Goal: Navigation & Orientation: Find specific page/section

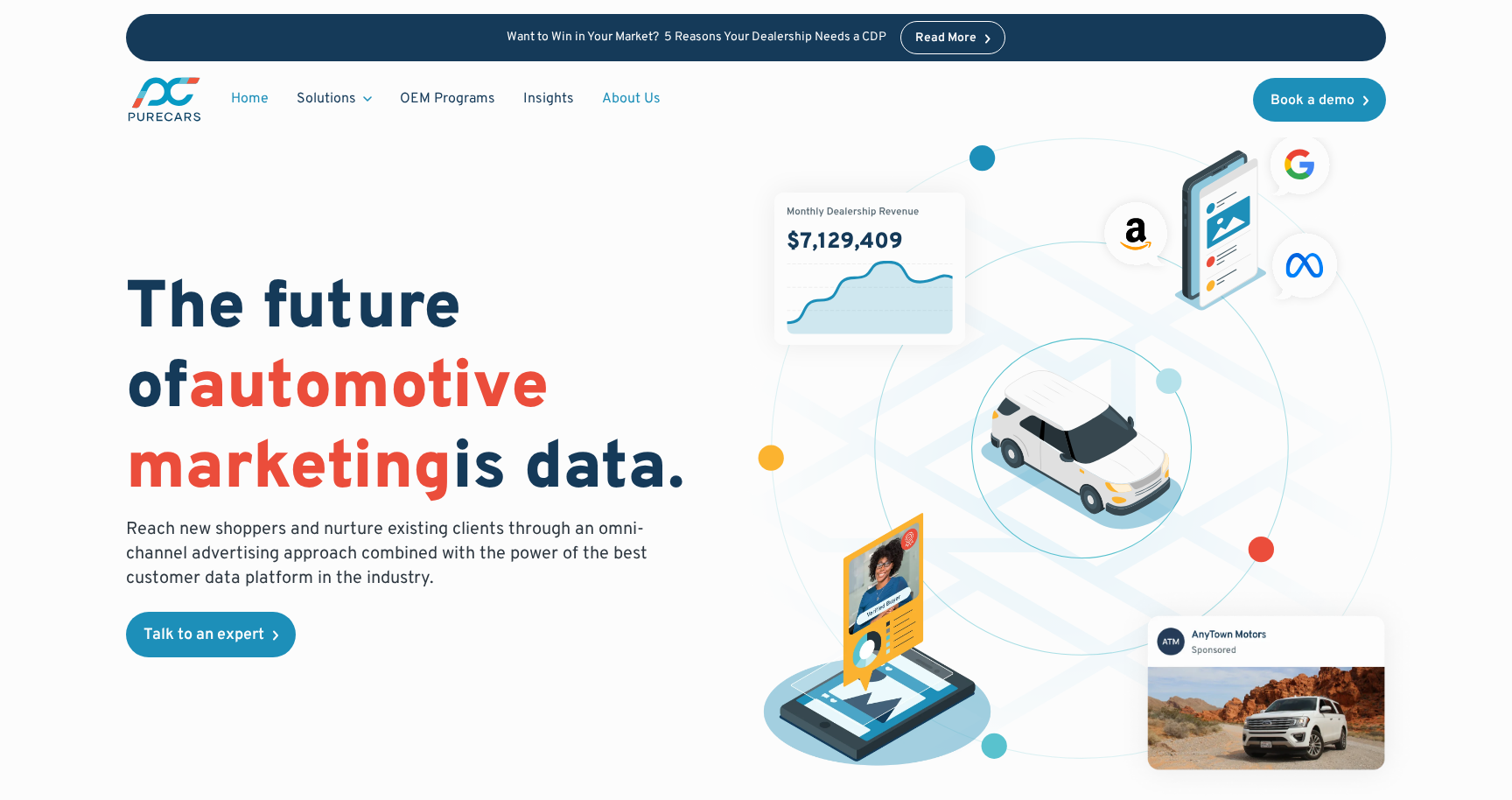
click at [629, 94] on link "About Us" at bounding box center [631, 99] width 87 height 33
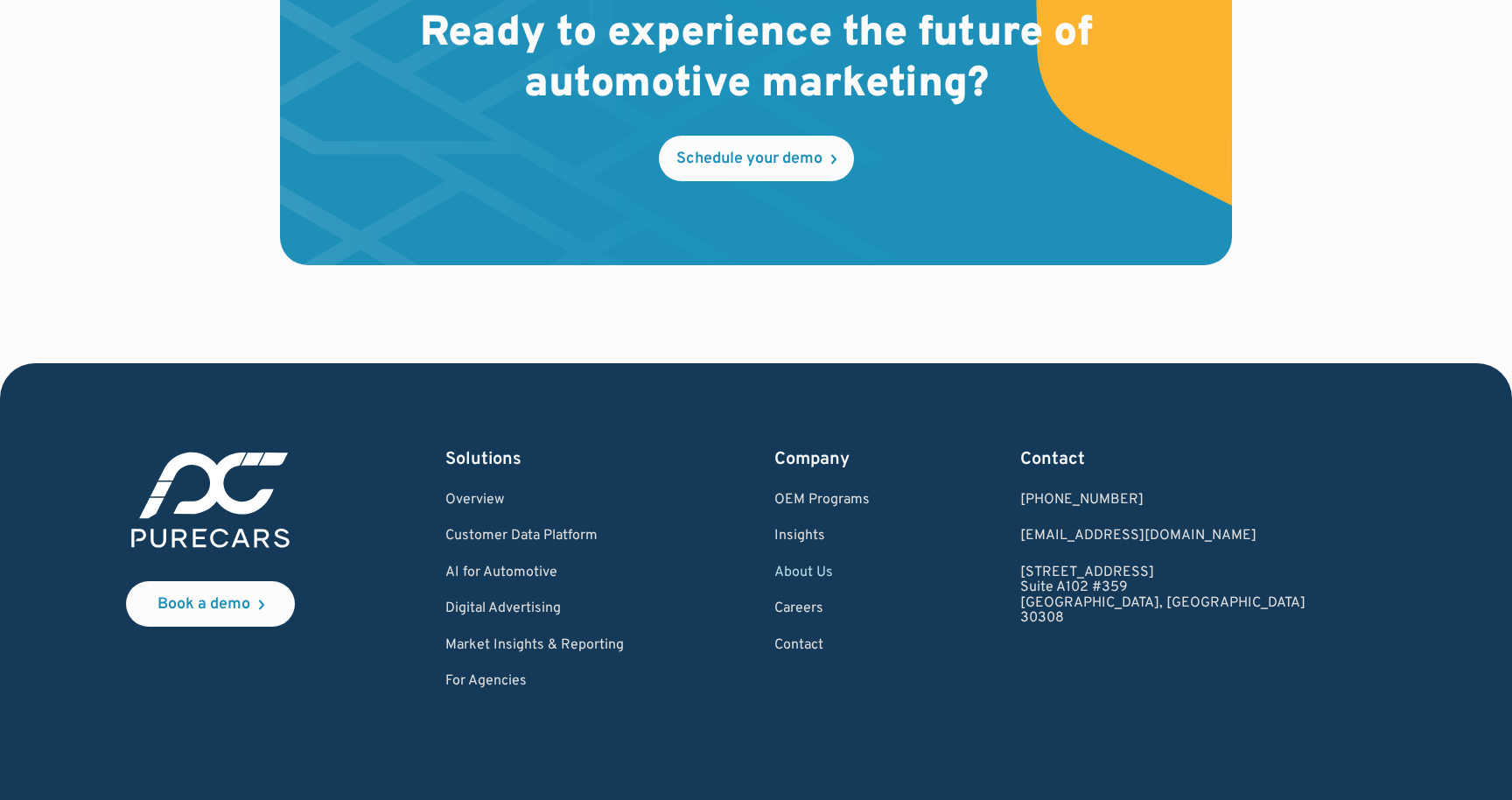
scroll to position [5165, 0]
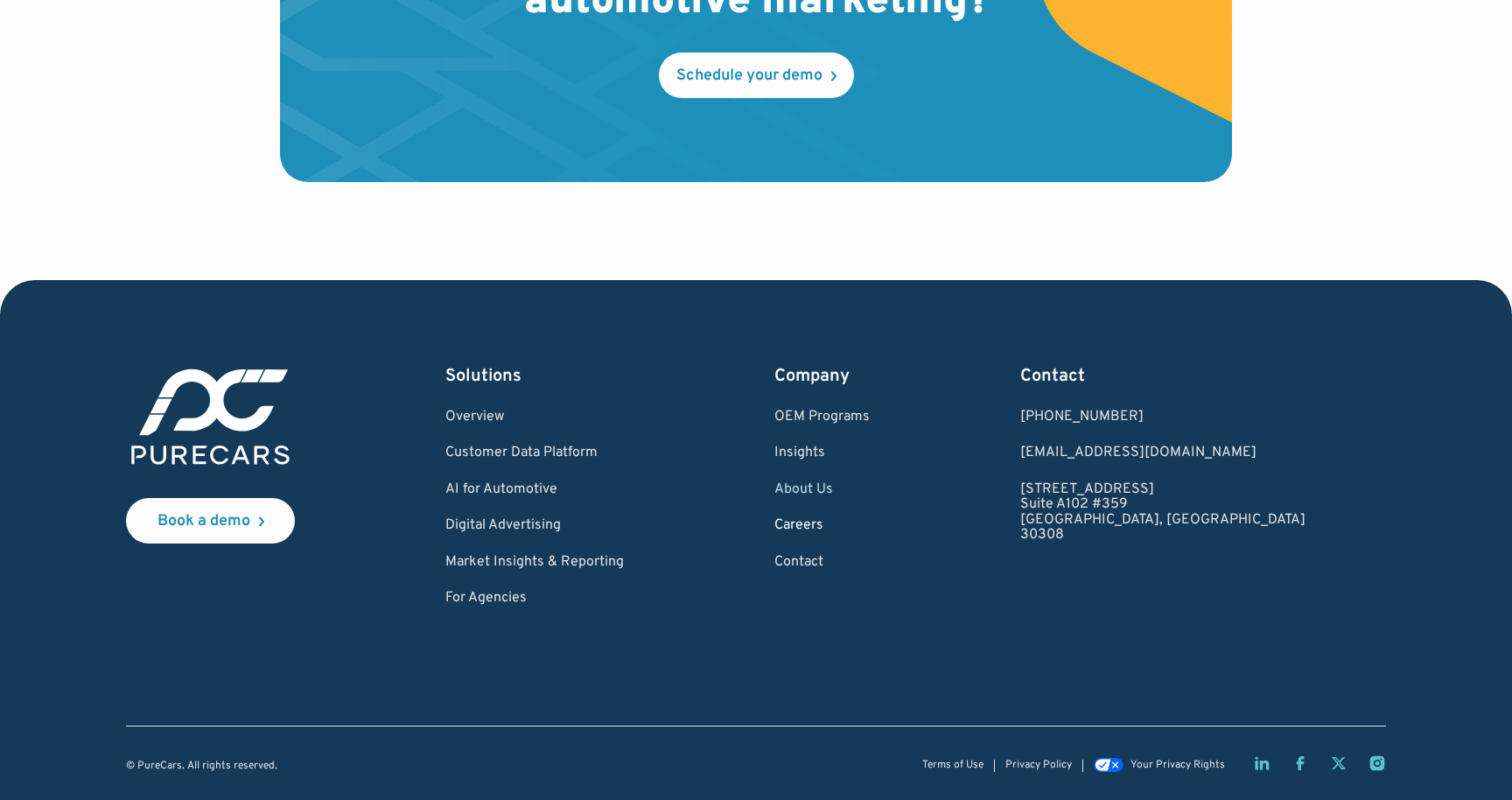
click at [870, 526] on link "Careers" at bounding box center [822, 526] width 96 height 16
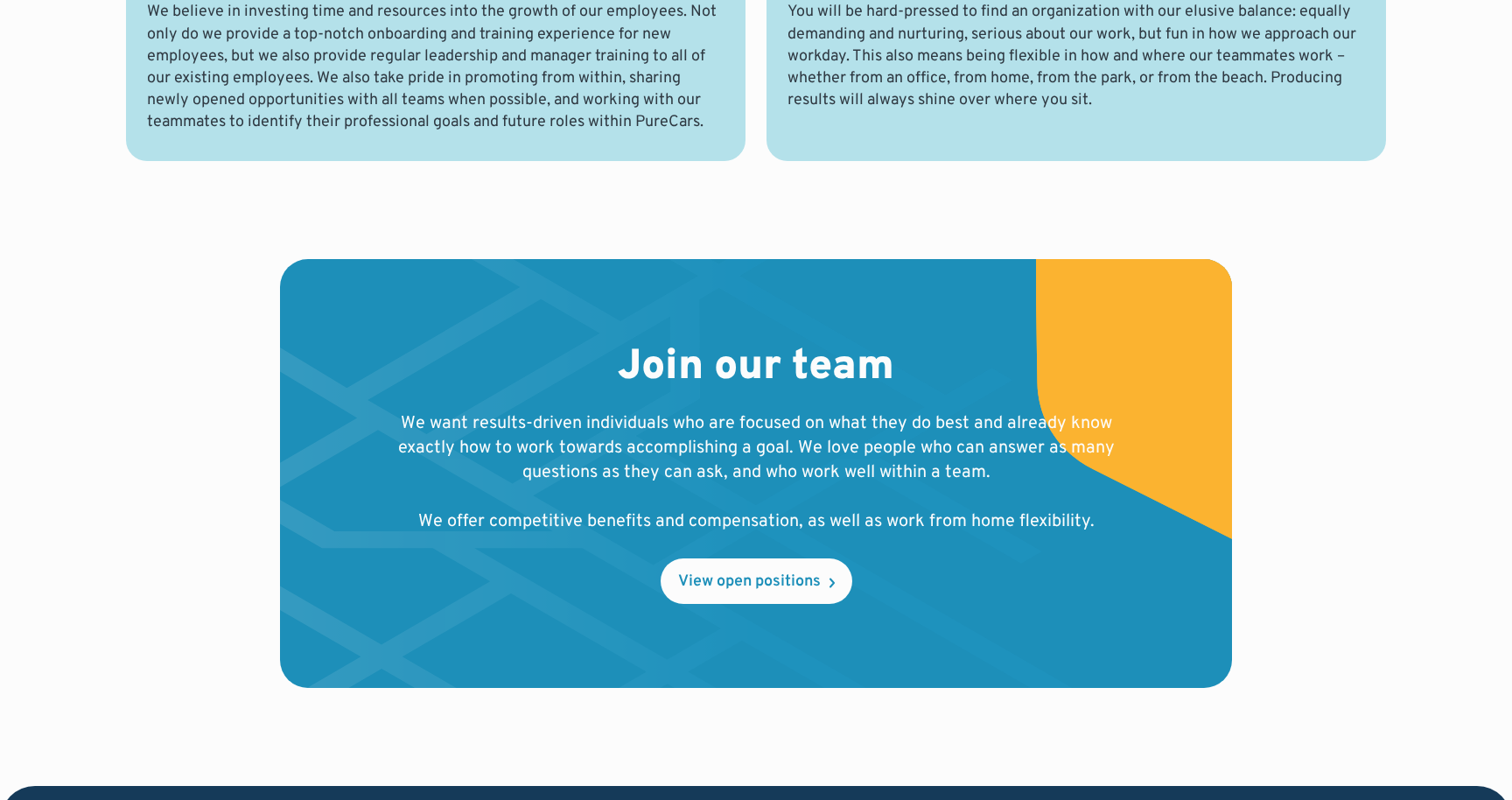
scroll to position [1585, 0]
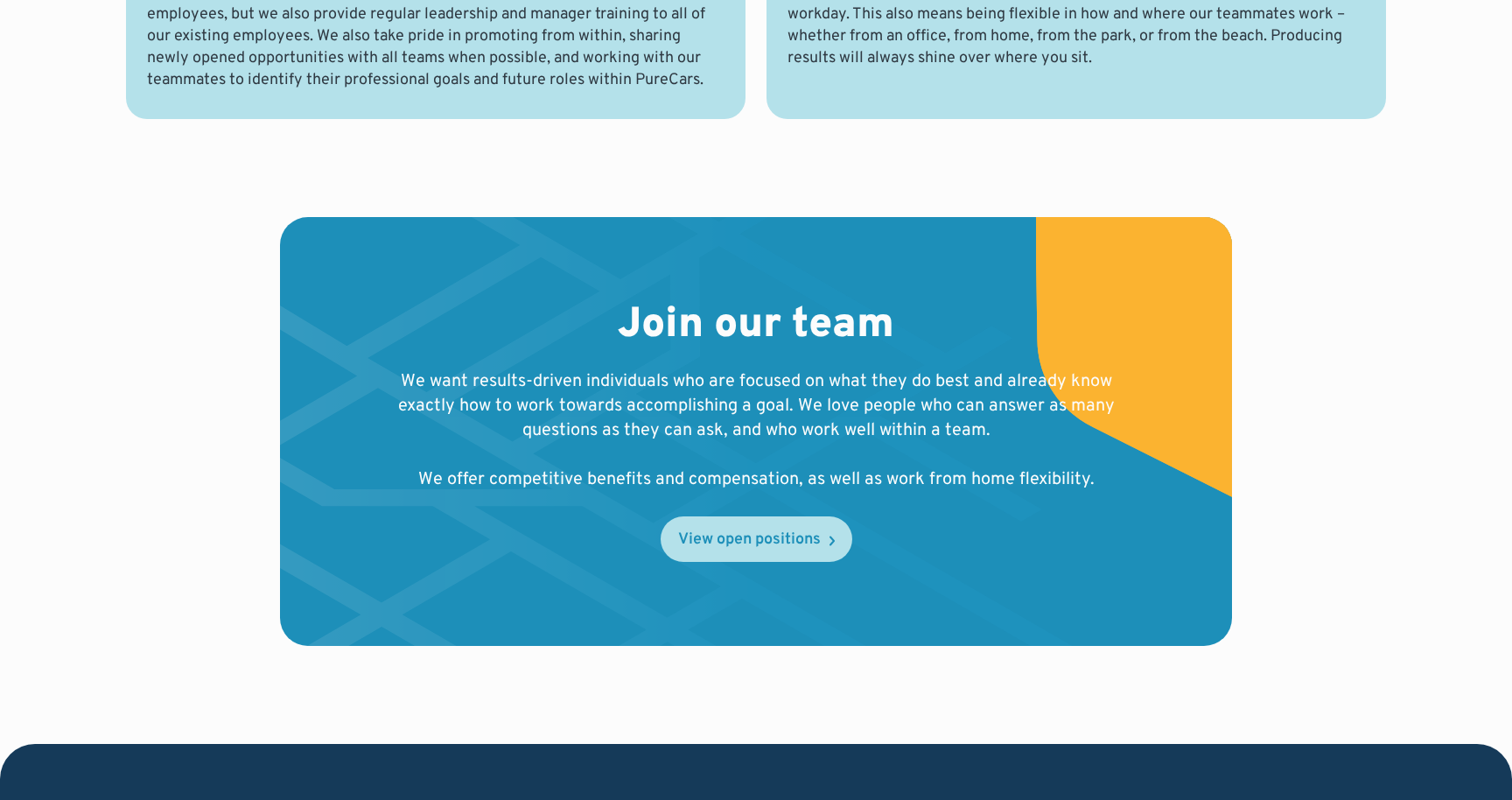
click at [788, 527] on link "View open positions" at bounding box center [756, 539] width 191 height 45
